Goal: Task Accomplishment & Management: Manage account settings

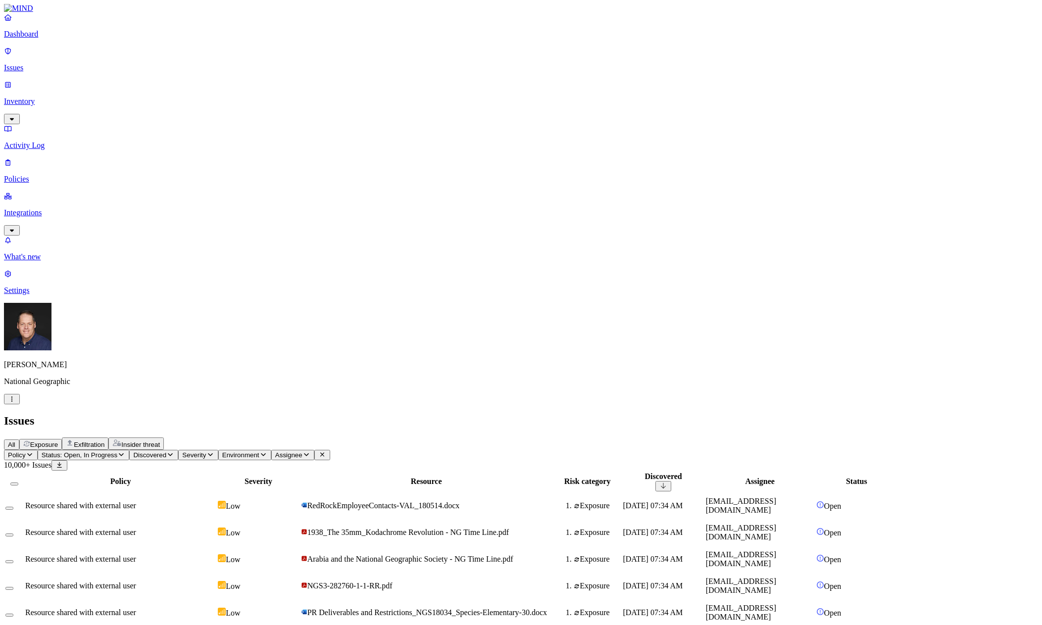
click at [314, 450] on button "Assignee" at bounding box center [292, 455] width 43 height 10
type input "stol"
click at [453, 109] on div "stolosaorquera@ngs.org" at bounding box center [463, 104] width 96 height 18
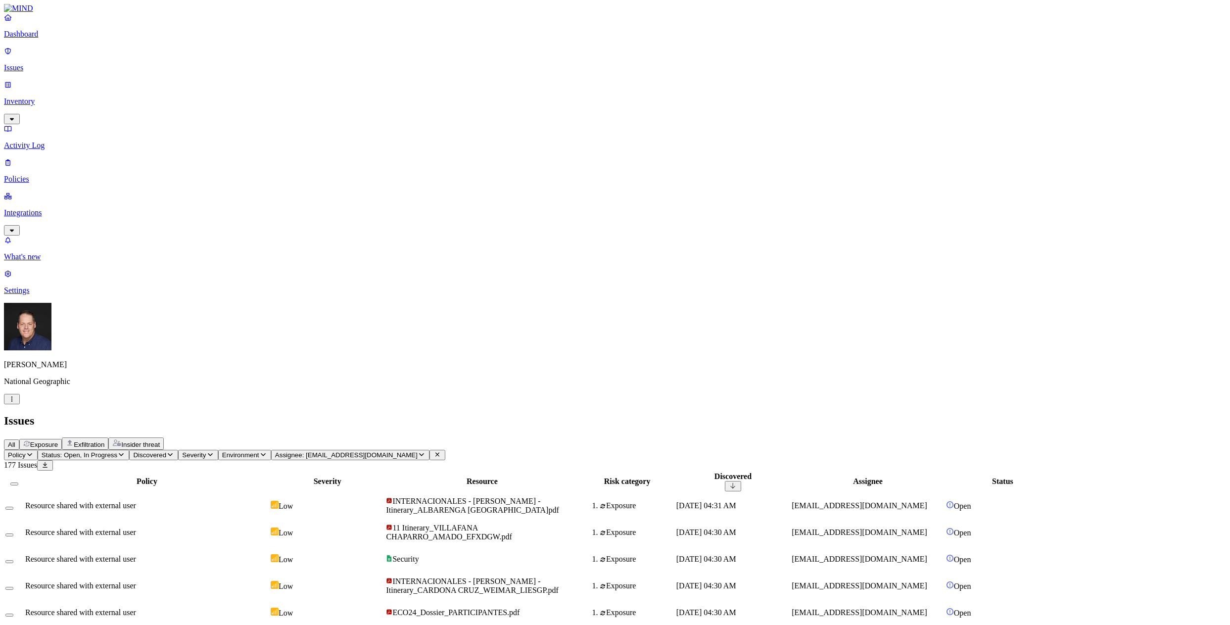
drag, startPoint x: 792, startPoint y: 74, endPoint x: 837, endPoint y: 78, distance: 44.8
click at [719, 486] on div at bounding box center [672, 486] width 94 height 0
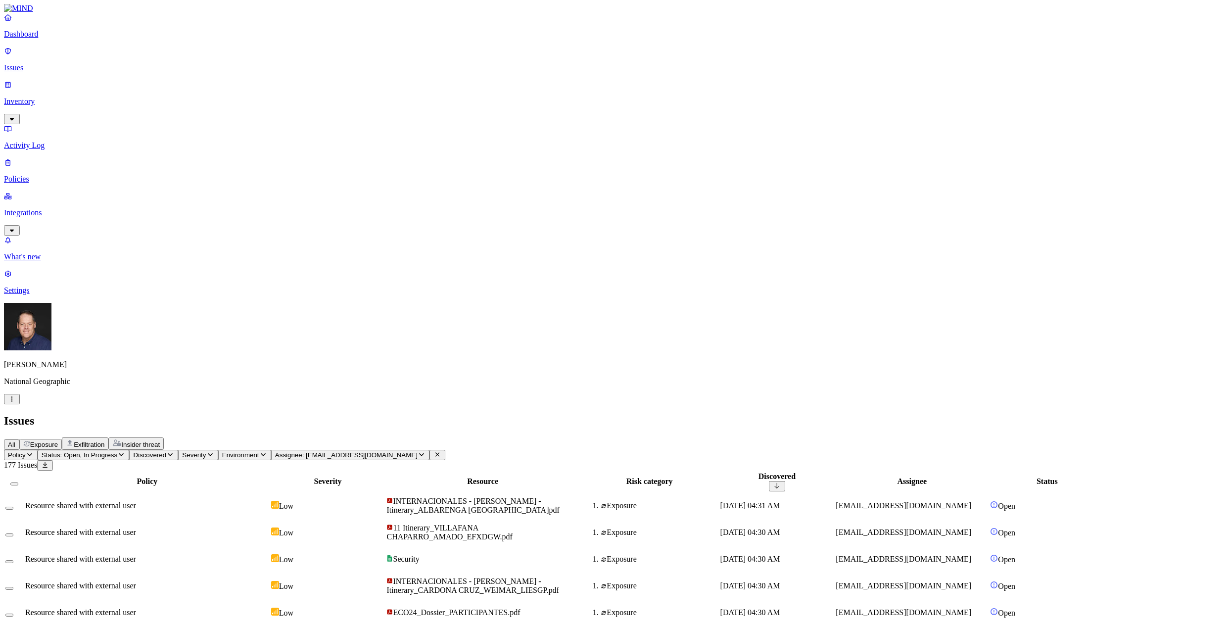
click at [58, 441] on span "Exposure" at bounding box center [44, 444] width 28 height 7
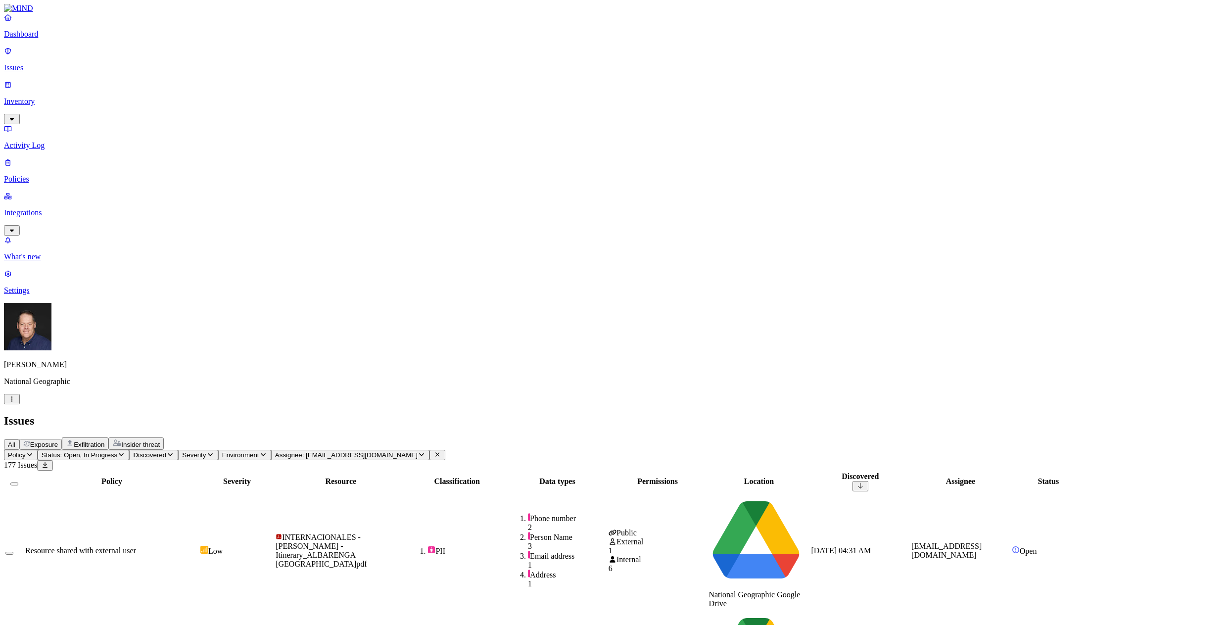
click at [136, 546] on span "Resource shared with external user" at bounding box center [80, 550] width 111 height 8
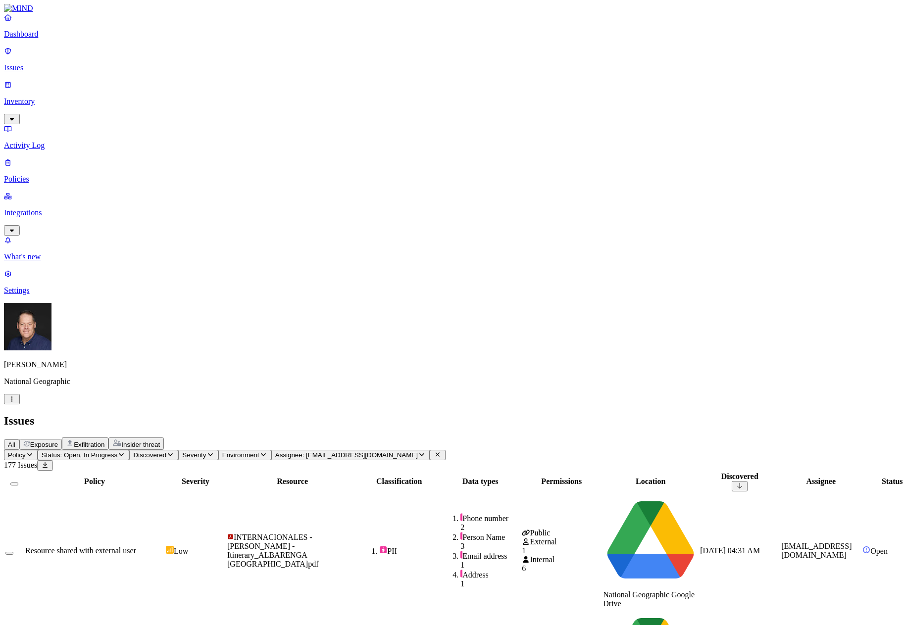
scroll to position [0, 0]
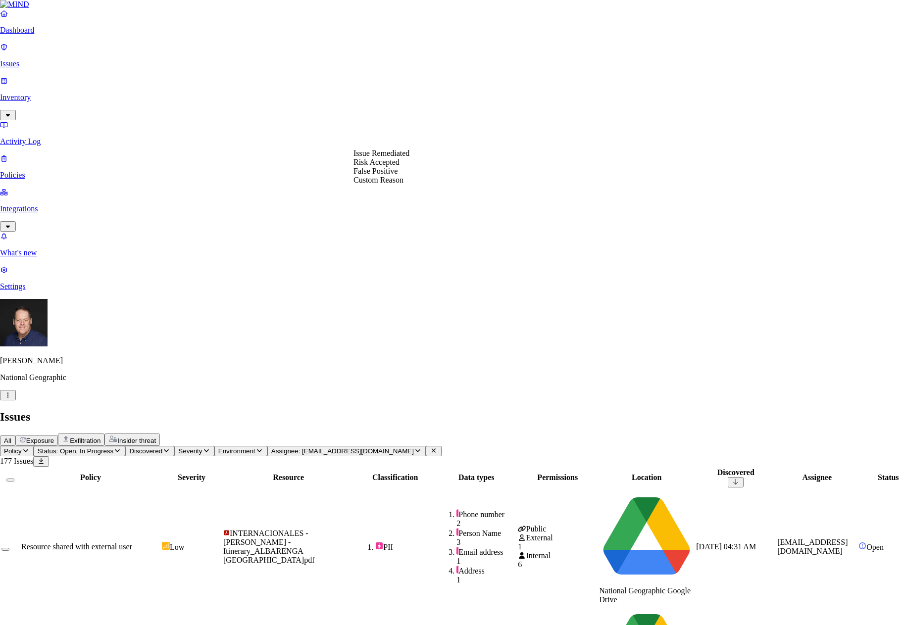
select select "Issue Remediated"
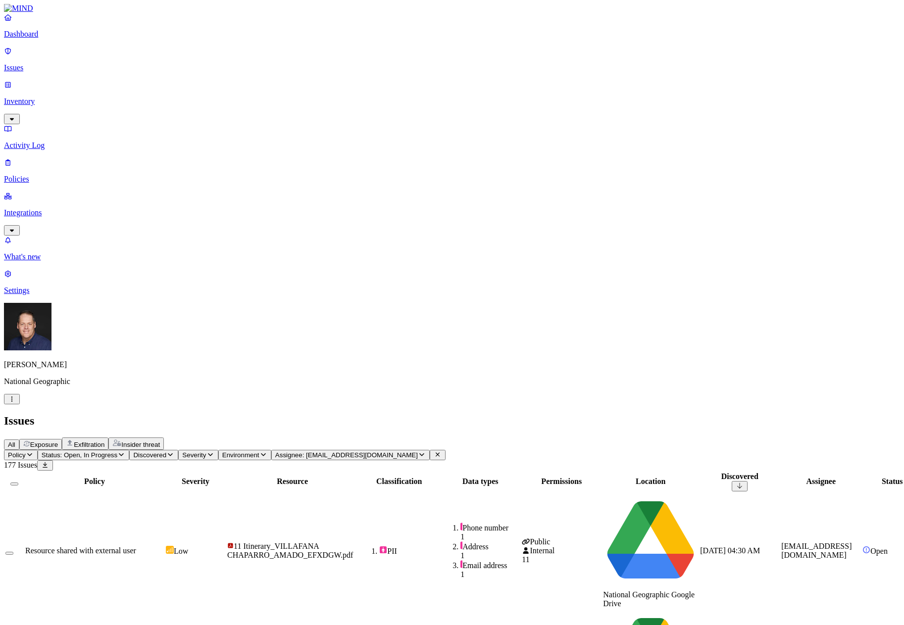
click at [136, 546] on span "Resource shared with external user" at bounding box center [80, 550] width 111 height 8
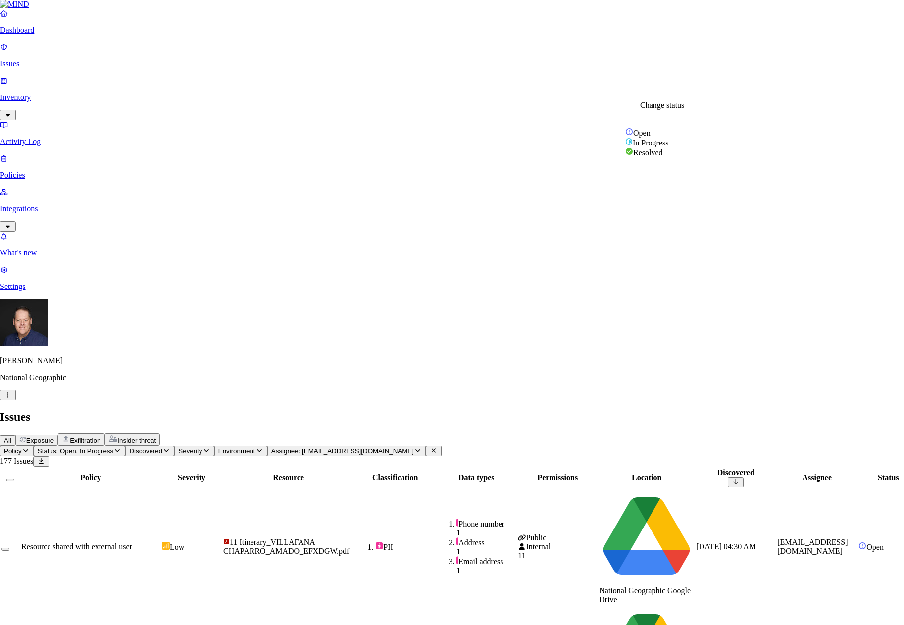
select select "Issue Remediated"
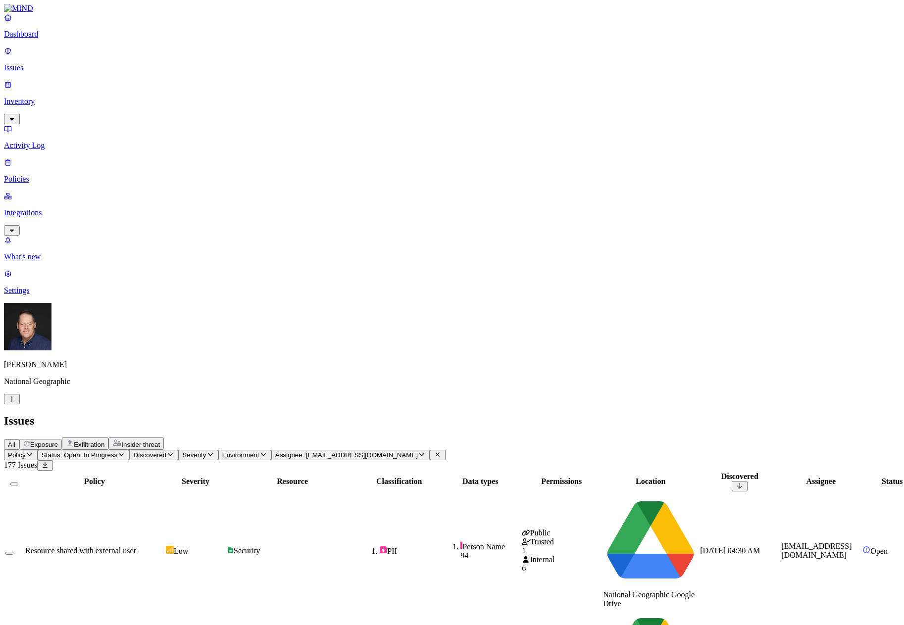
scroll to position [0, 0]
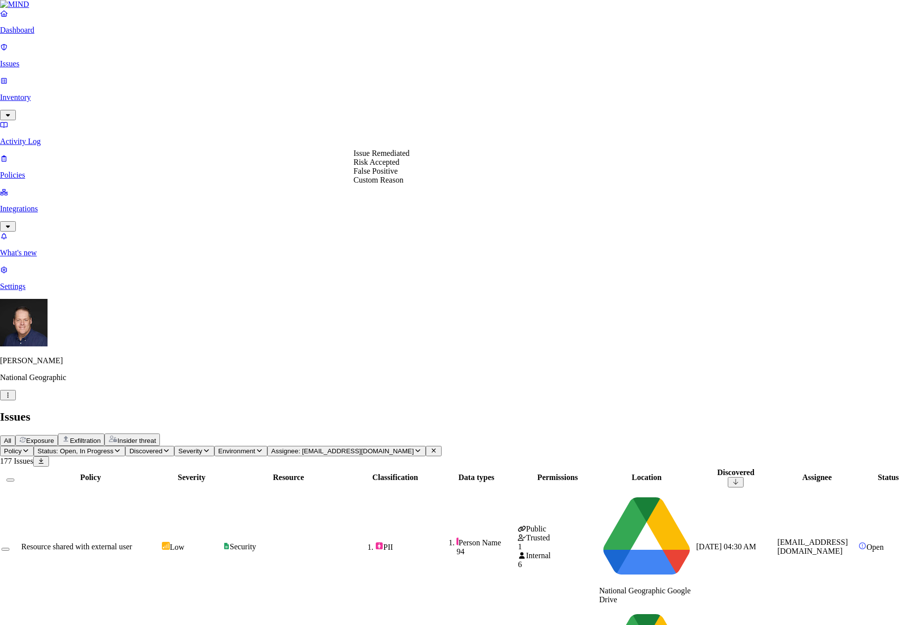
select select "Issue Remediated"
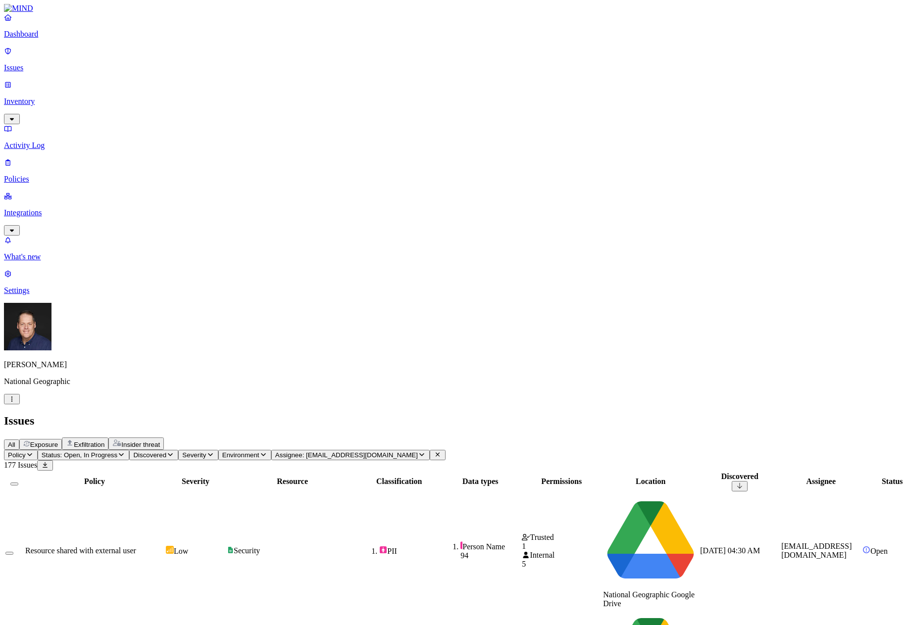
drag, startPoint x: 620, startPoint y: 9, endPoint x: 620, endPoint y: 16, distance: 6.9
drag, startPoint x: 438, startPoint y: 82, endPoint x: 497, endPoint y: 82, distance: 59.4
click at [417, 486] on div at bounding box center [352, 486] width 130 height 0
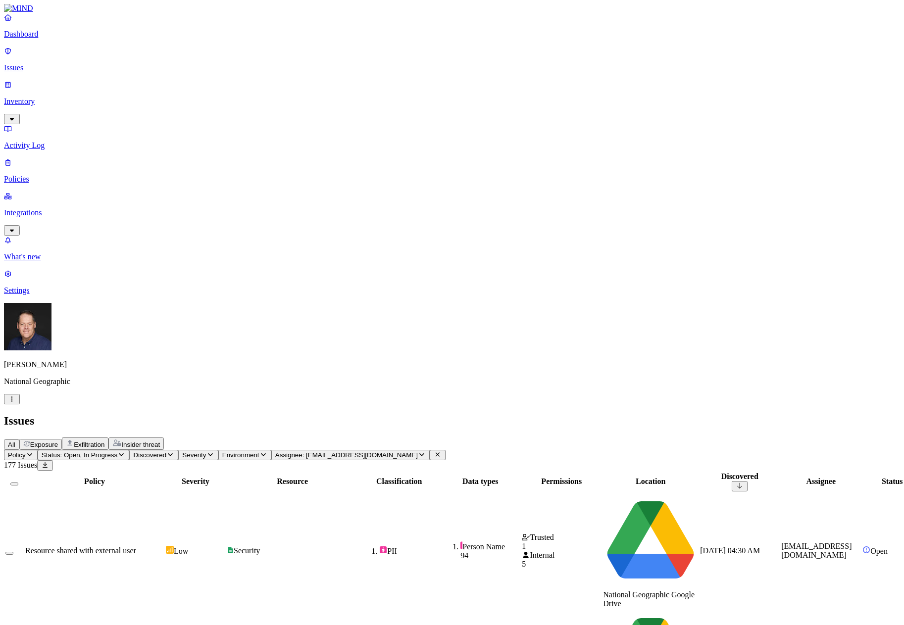
scroll to position [175, 0]
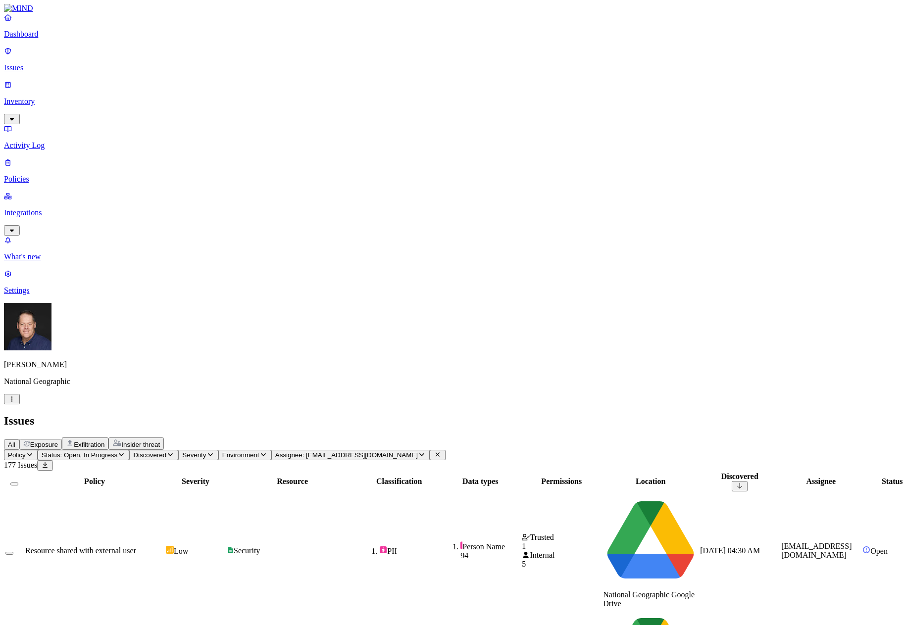
scroll to position [0, 0]
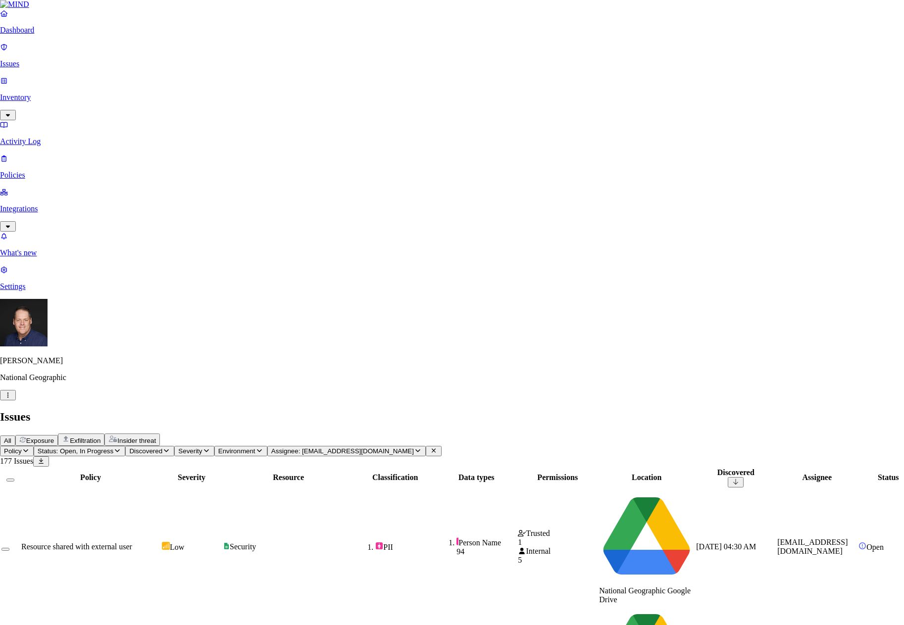
select select "Issue Remediated"
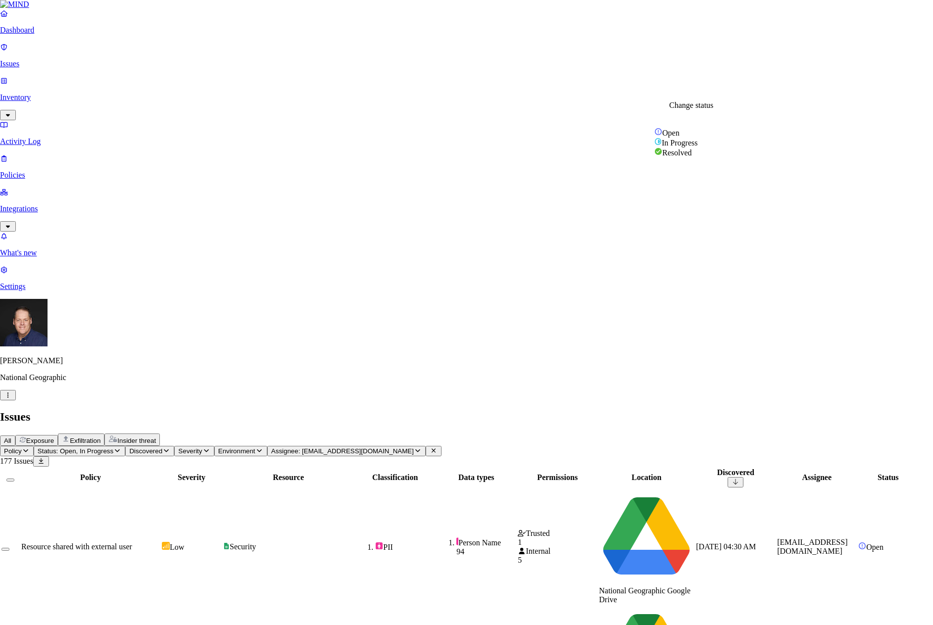
select select "Issue Remediated"
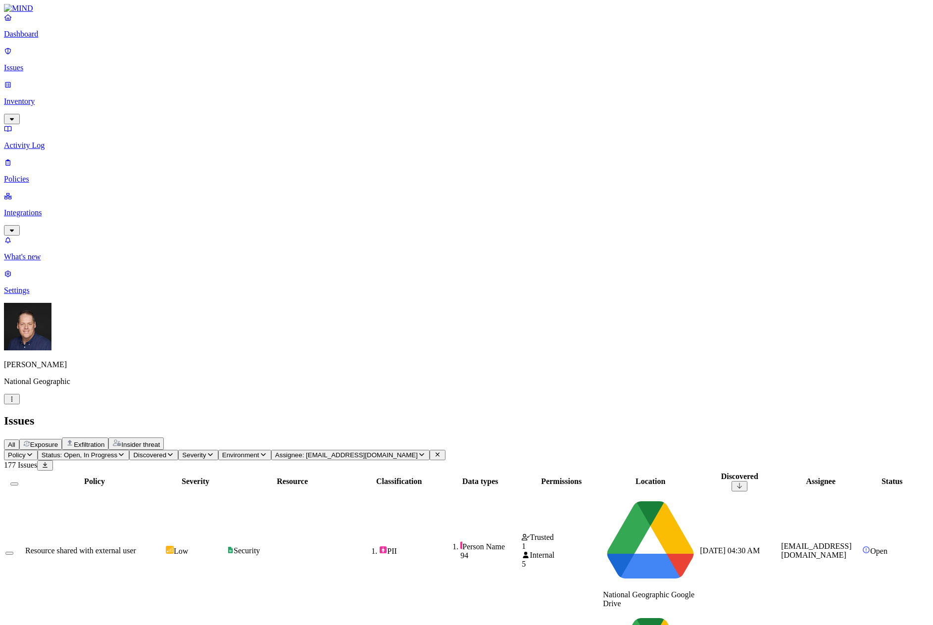
scroll to position [0, 0]
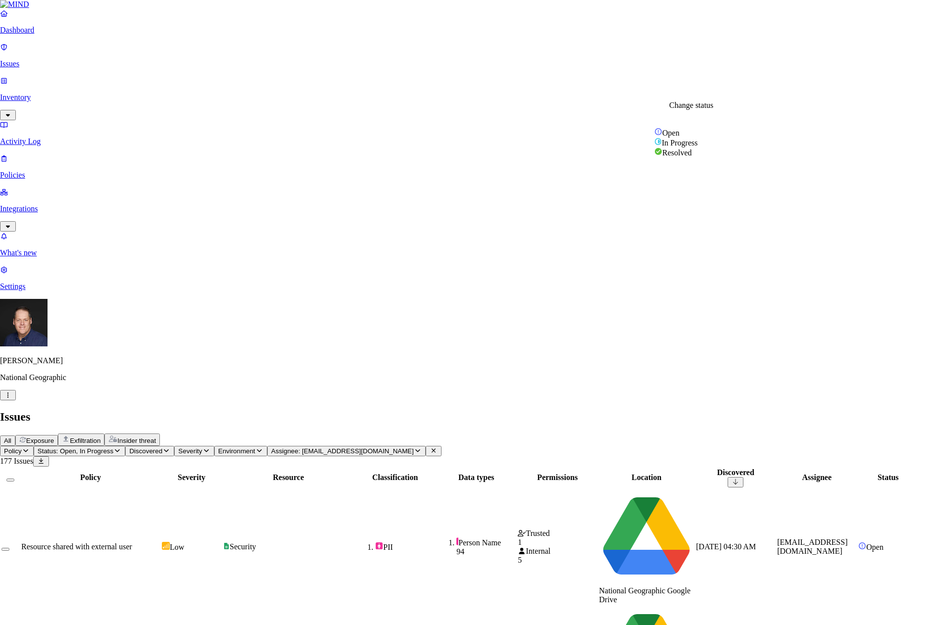
select select "Issue Remediated"
